Goal: Task Accomplishment & Management: Complete application form

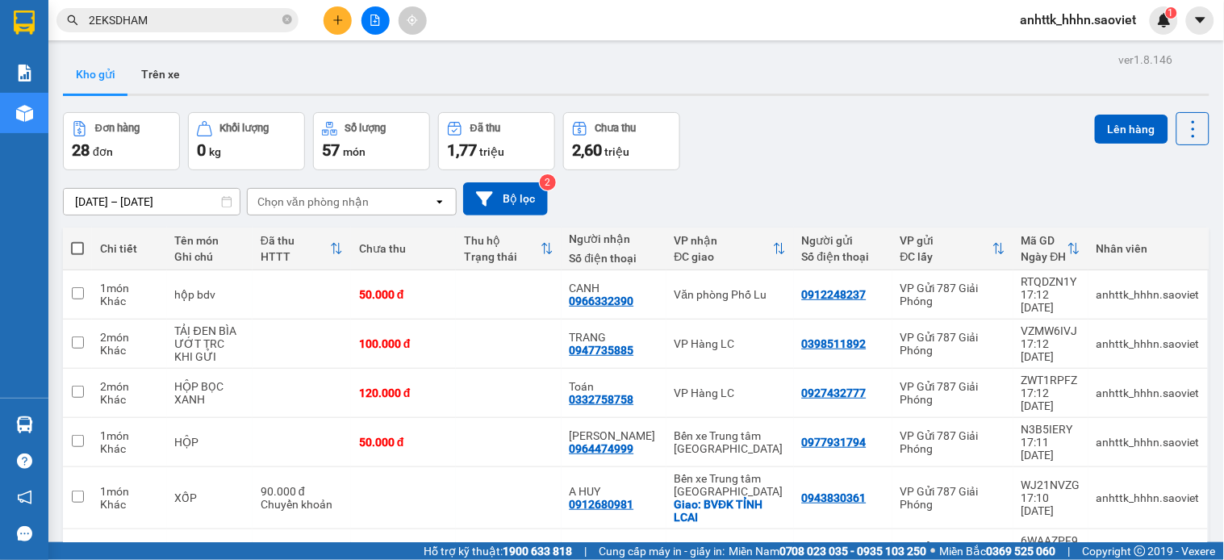
click at [345, 10] on button at bounding box center [338, 20] width 28 height 28
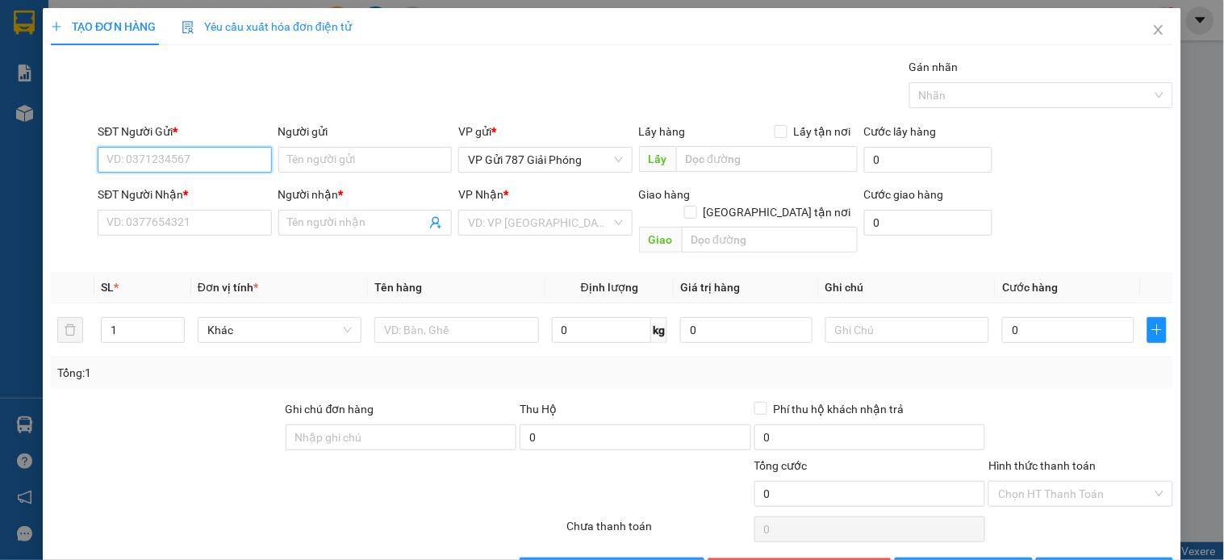
click at [240, 161] on input "SĐT Người Gửi *" at bounding box center [184, 160] width 173 height 26
type input "0374754996"
click at [213, 195] on div "0374754996 - KT" at bounding box center [183, 192] width 153 height 18
type input "KT"
type input "17/8 còn"
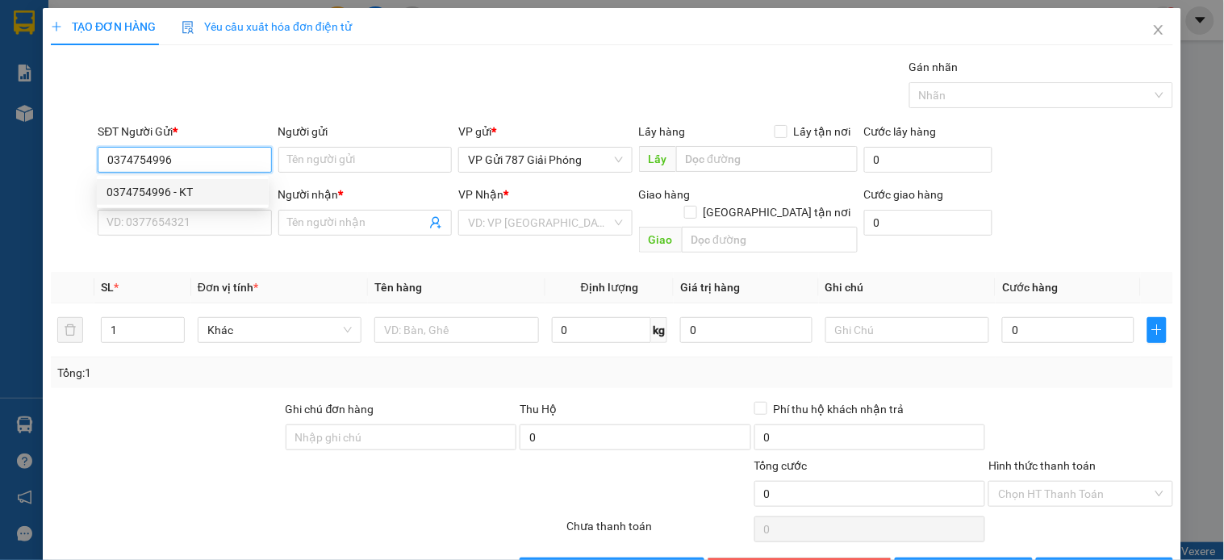
type input "0834799777"
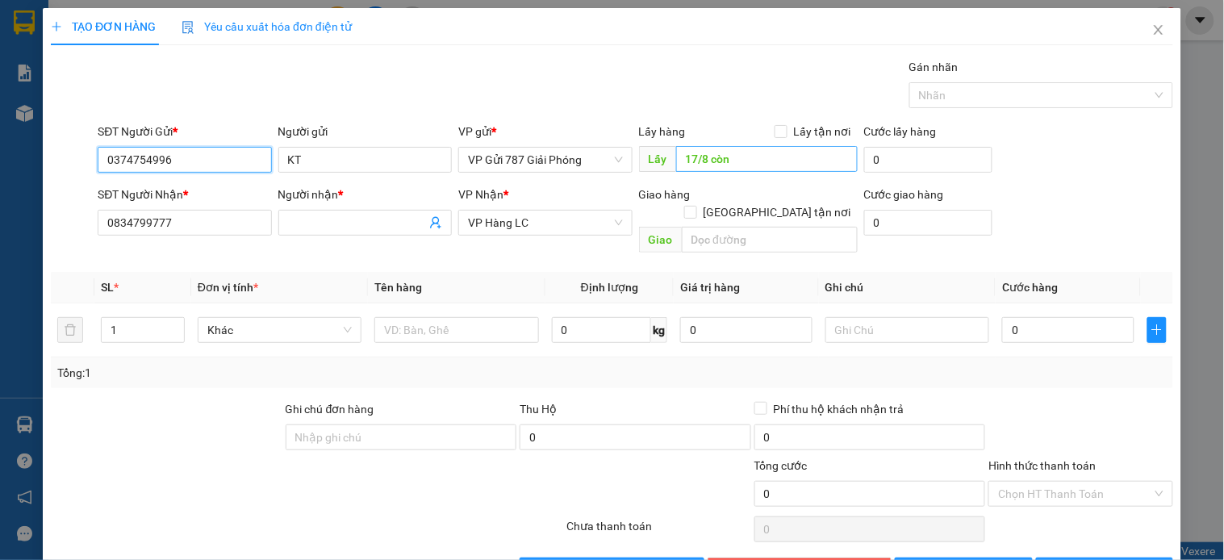
type input "0374754996"
click at [753, 157] on input "17/8 còn" at bounding box center [767, 159] width 182 height 26
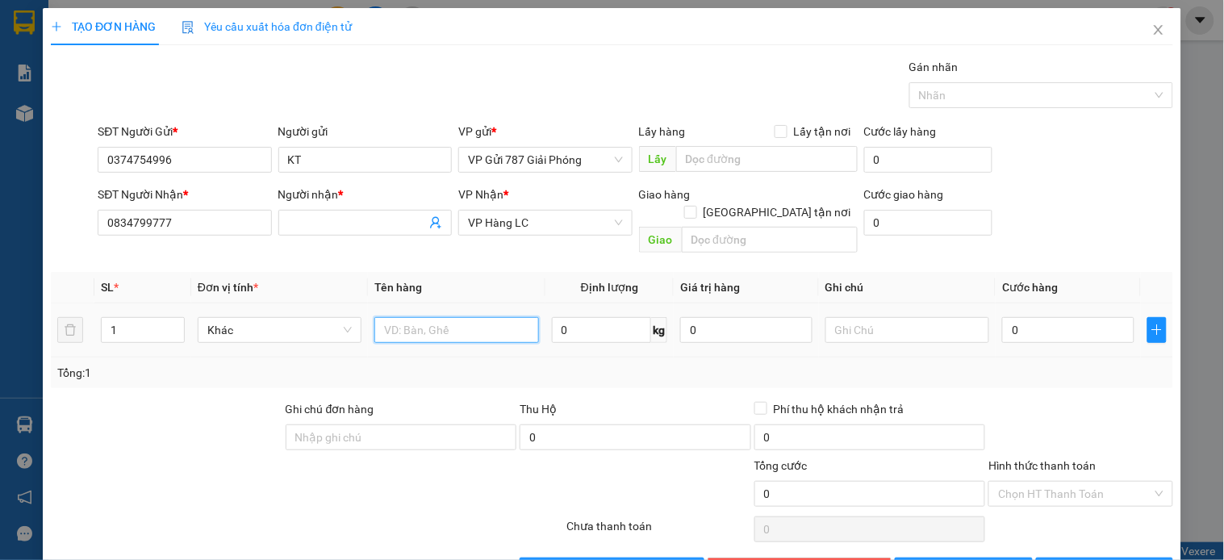
click at [445, 317] on input "text" at bounding box center [456, 330] width 164 height 26
type input "bọc đen bdv"
click at [1077, 317] on input "0" at bounding box center [1068, 330] width 132 height 26
type input "4"
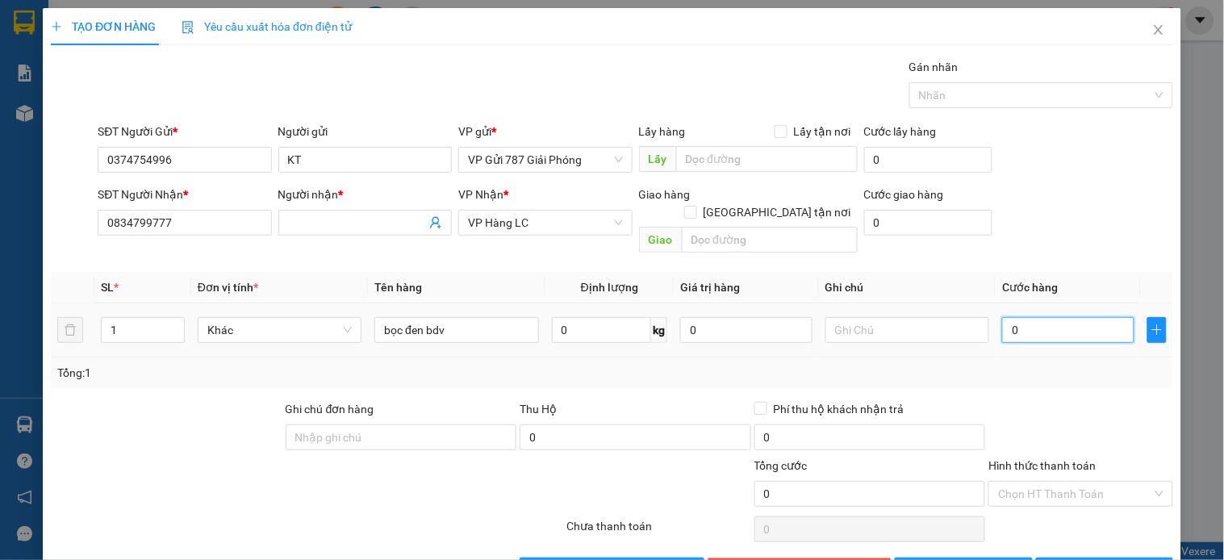
type input "4"
type input "40"
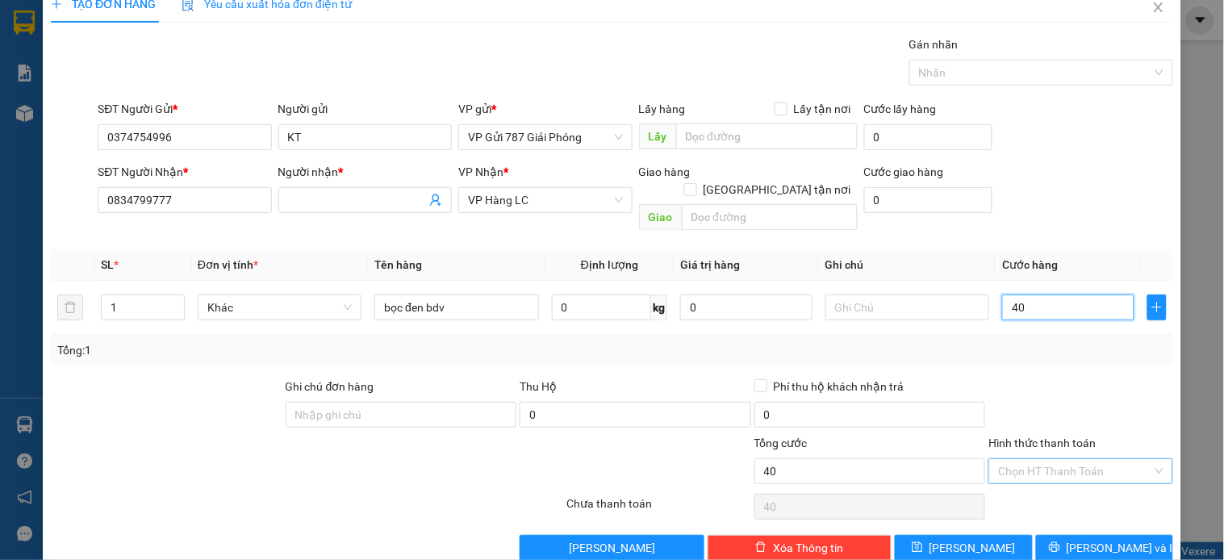
scroll to position [36, 0]
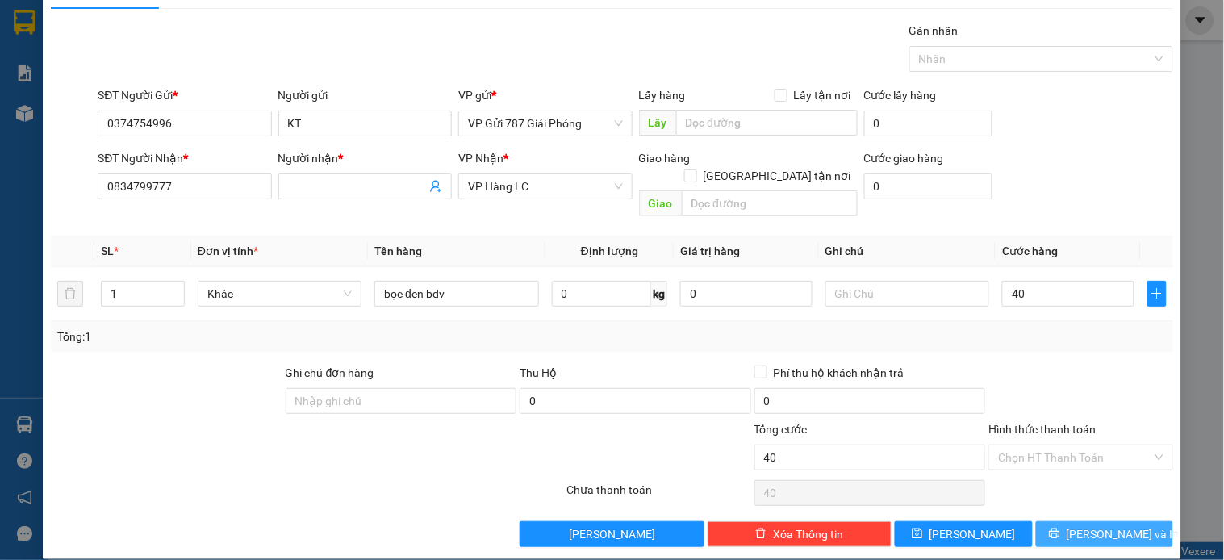
type input "40.000"
click at [1054, 521] on button "[PERSON_NAME] và In" at bounding box center [1104, 534] width 137 height 26
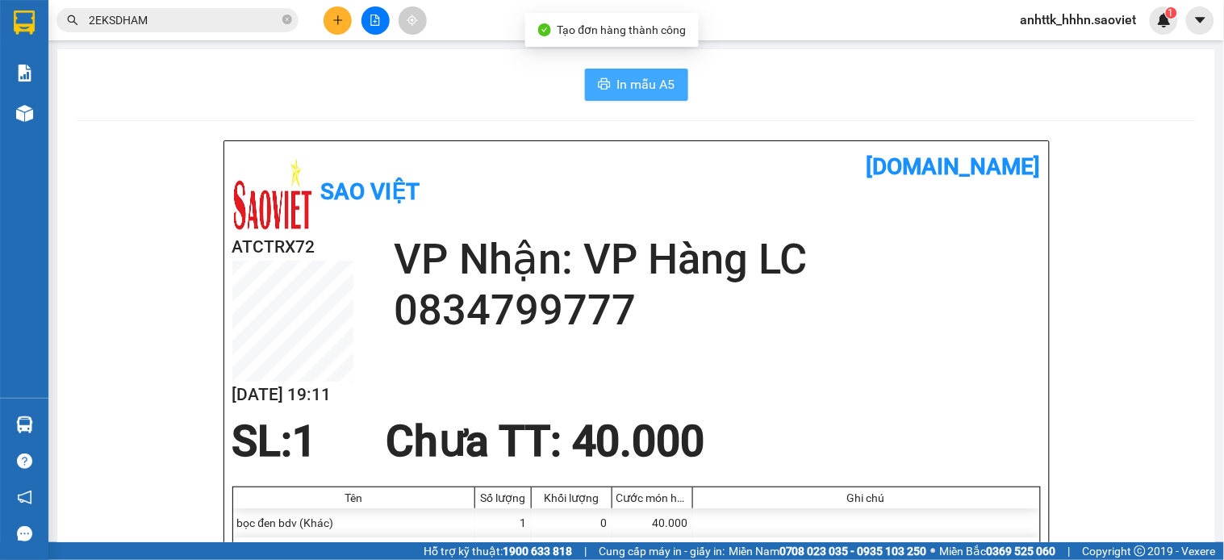
click at [625, 77] on span "In mẫu A5" at bounding box center [646, 84] width 58 height 20
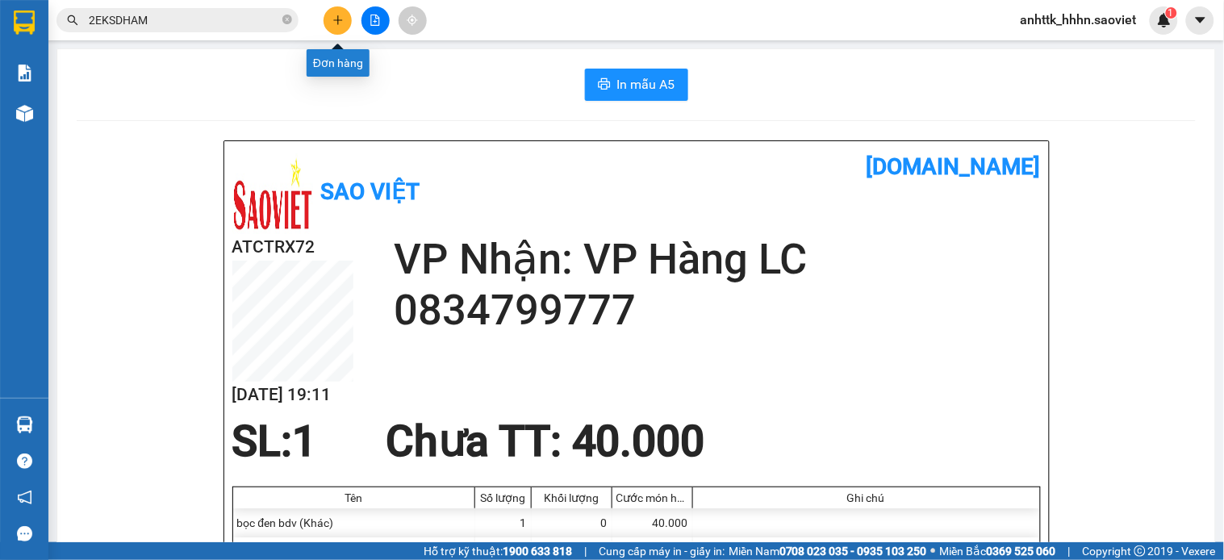
click at [332, 15] on icon "plus" at bounding box center [337, 20] width 11 height 11
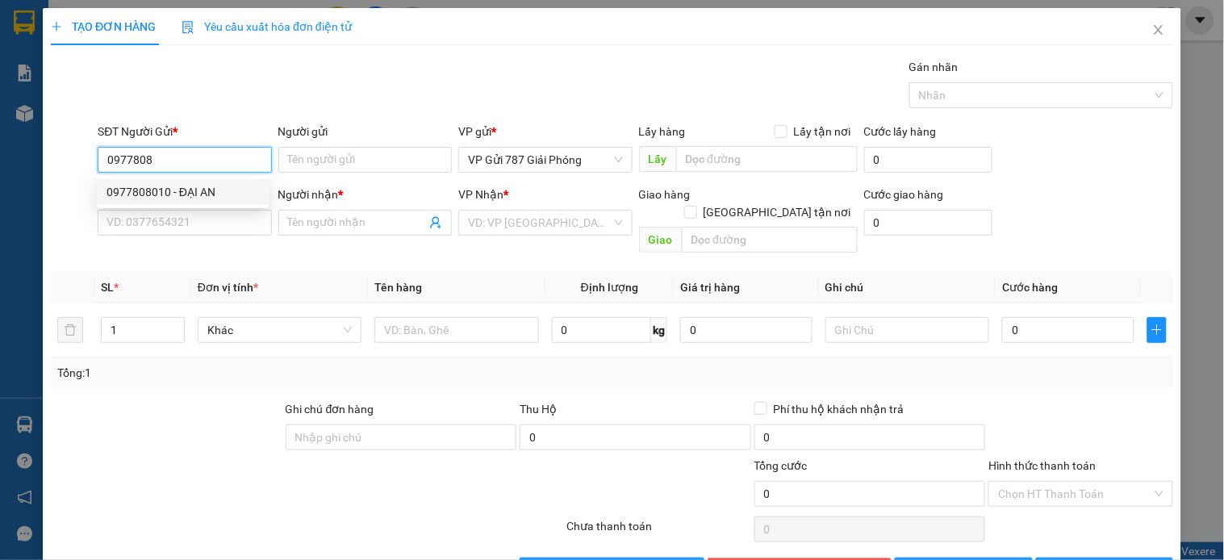
click at [219, 192] on div "0977808010 - ĐẠI AN" at bounding box center [183, 192] width 153 height 18
type input "0977808010"
type input "ĐẠI AN"
type input "0919994496"
type input "ĐÔNG"
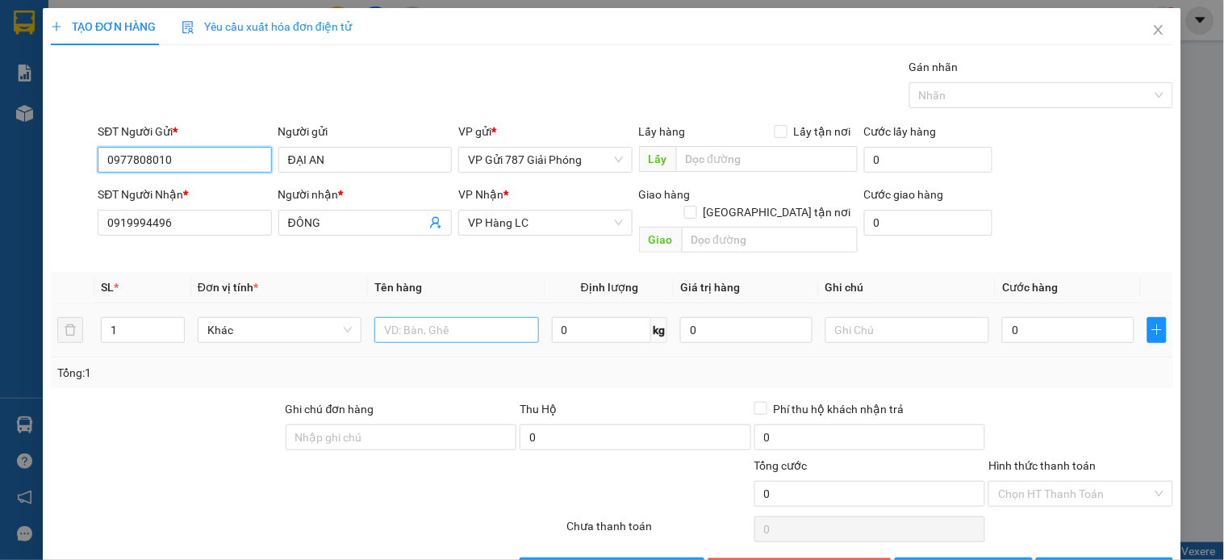
type input "0977808010"
click at [488, 317] on input "text" at bounding box center [456, 330] width 164 height 26
type input "hộp"
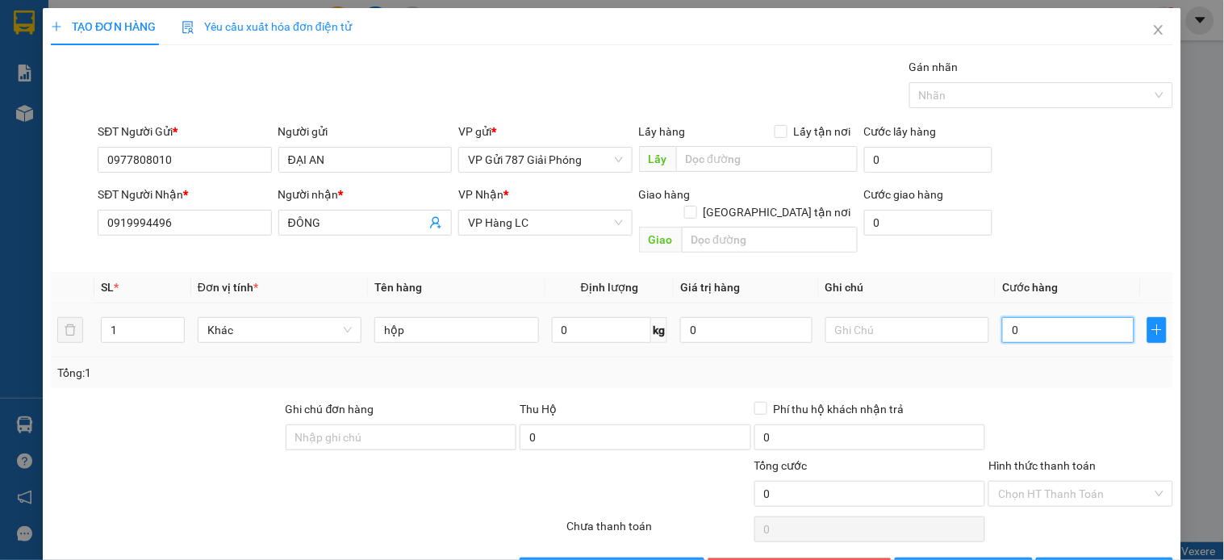
click at [1042, 325] on input "0" at bounding box center [1068, 330] width 132 height 26
click at [1052, 558] on button "[PERSON_NAME] và In" at bounding box center [1104, 571] width 137 height 26
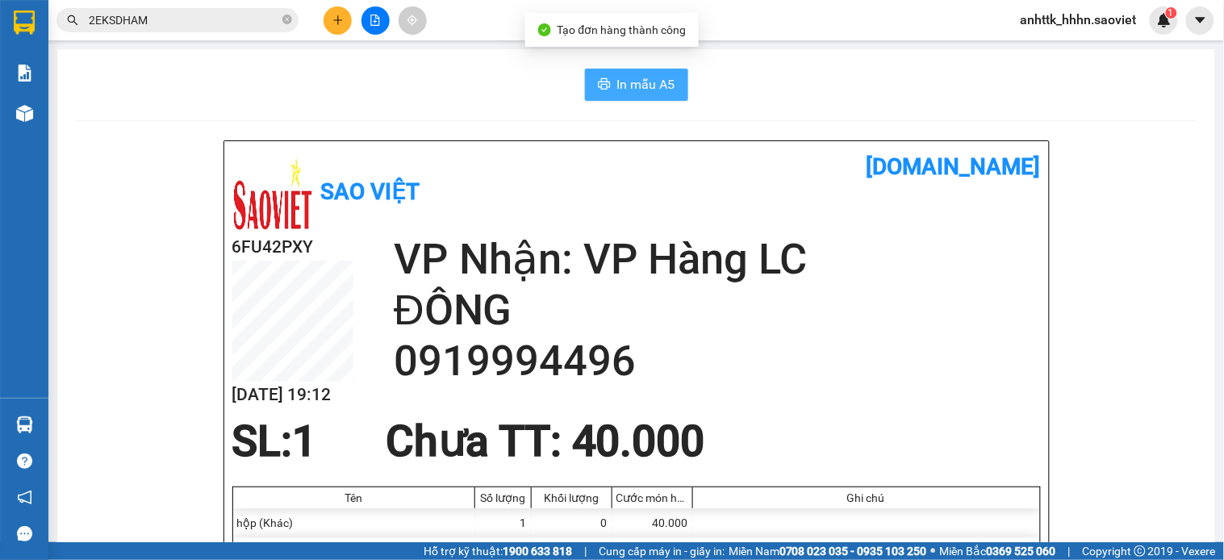
click at [634, 91] on span "In mẫu A5" at bounding box center [646, 84] width 58 height 20
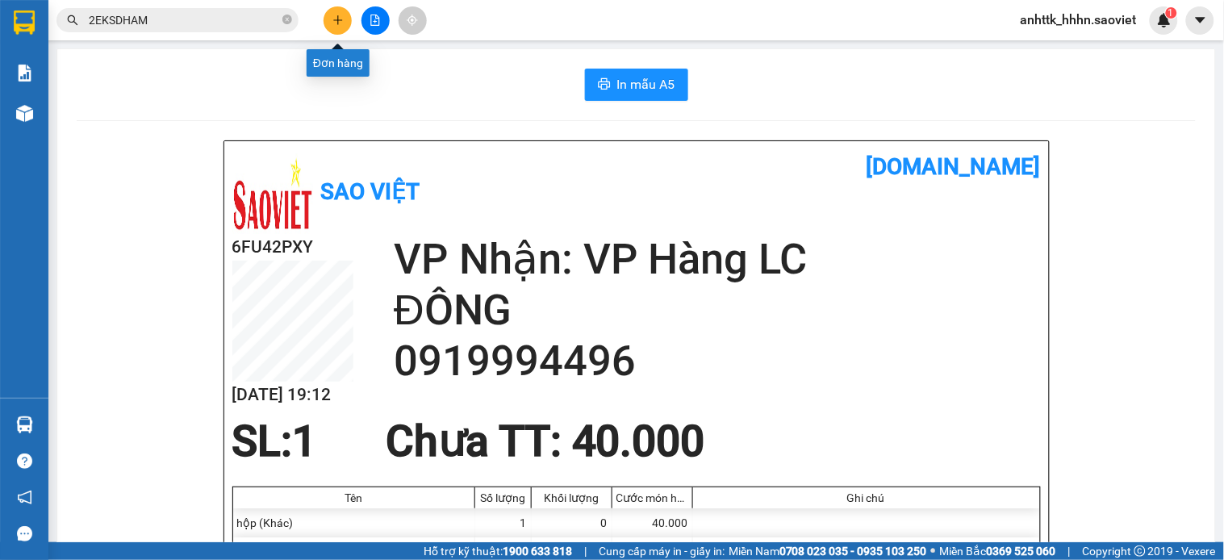
click at [337, 21] on icon "plus" at bounding box center [337, 19] width 1 height 9
